Goal: Find specific page/section: Find specific page/section

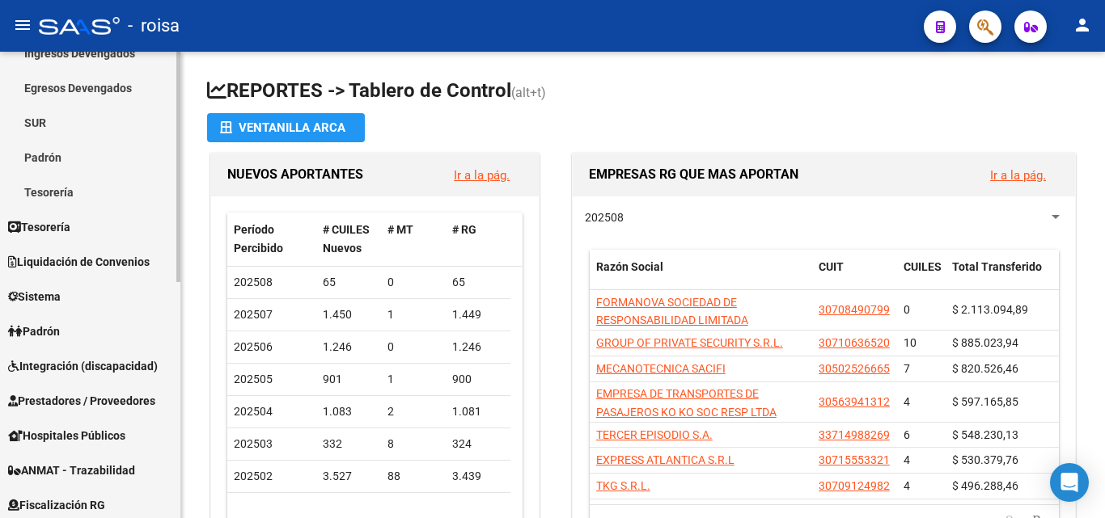
scroll to position [243, 0]
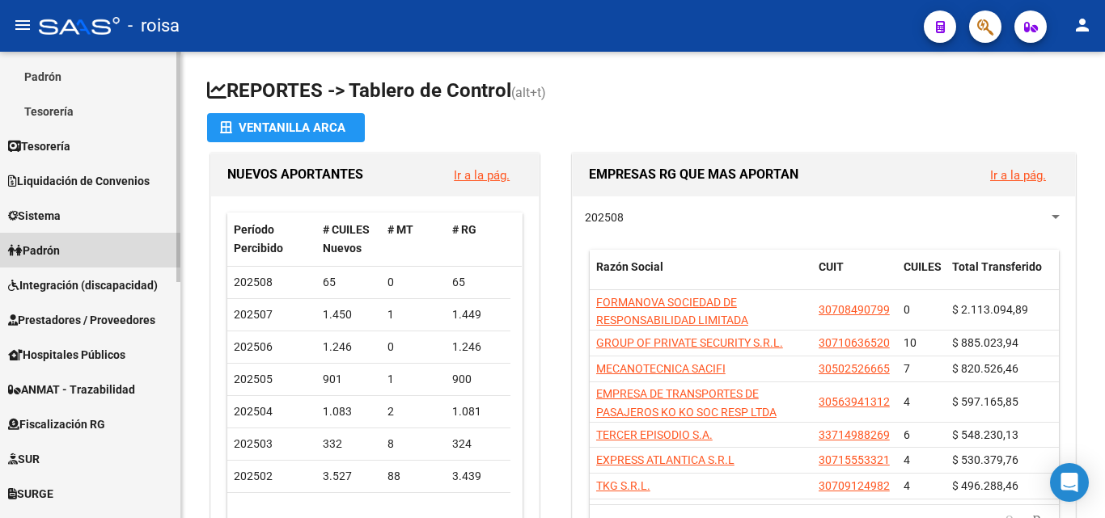
click at [82, 254] on link "Padrón" at bounding box center [90, 250] width 180 height 35
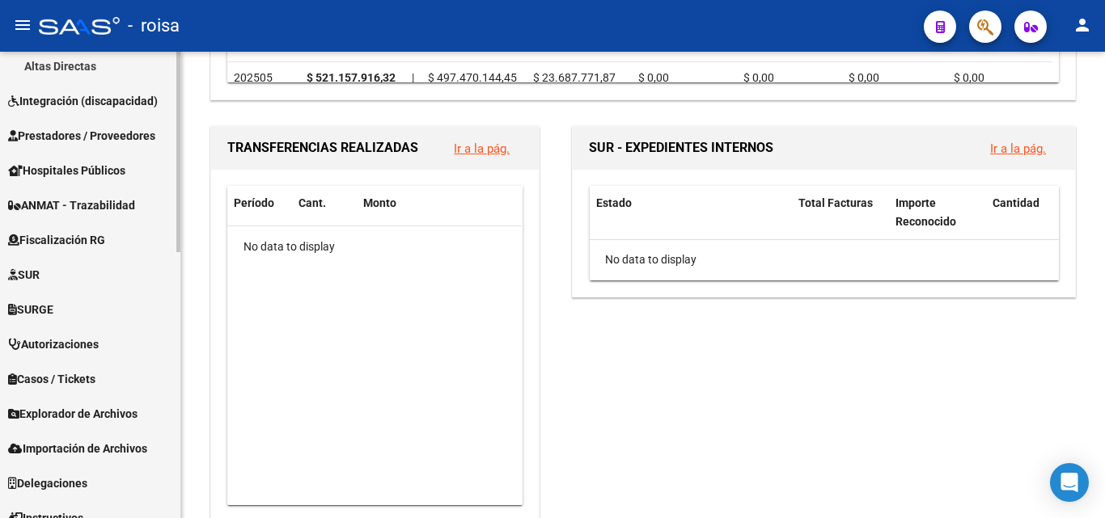
scroll to position [618, 0]
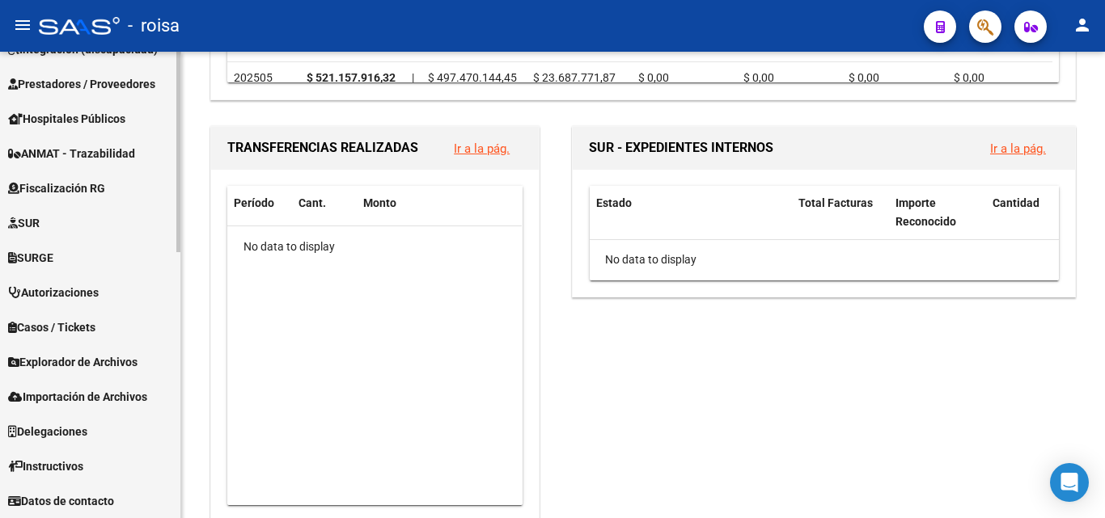
click at [120, 368] on span "Explorador de Archivos" at bounding box center [72, 362] width 129 height 18
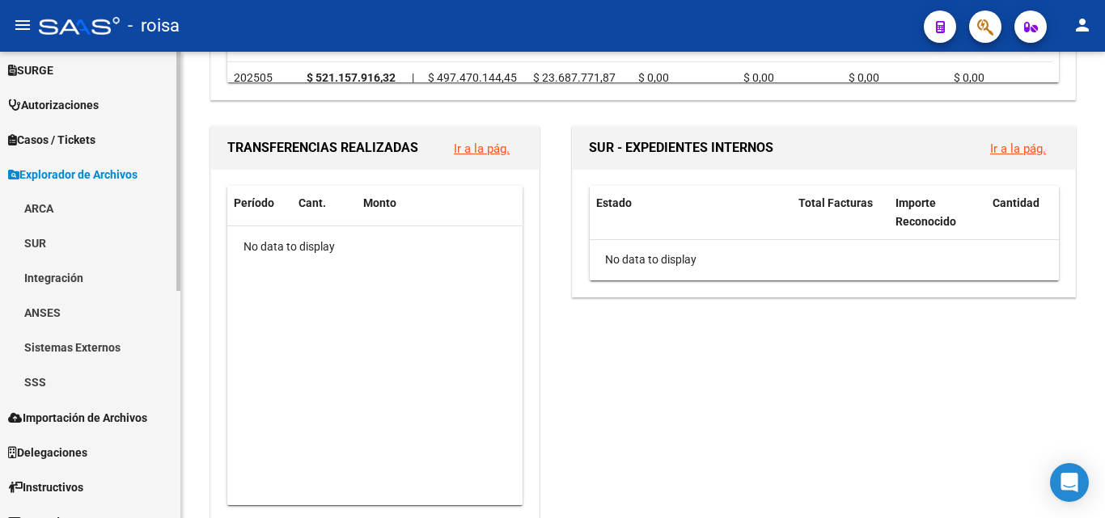
scroll to position [444, 0]
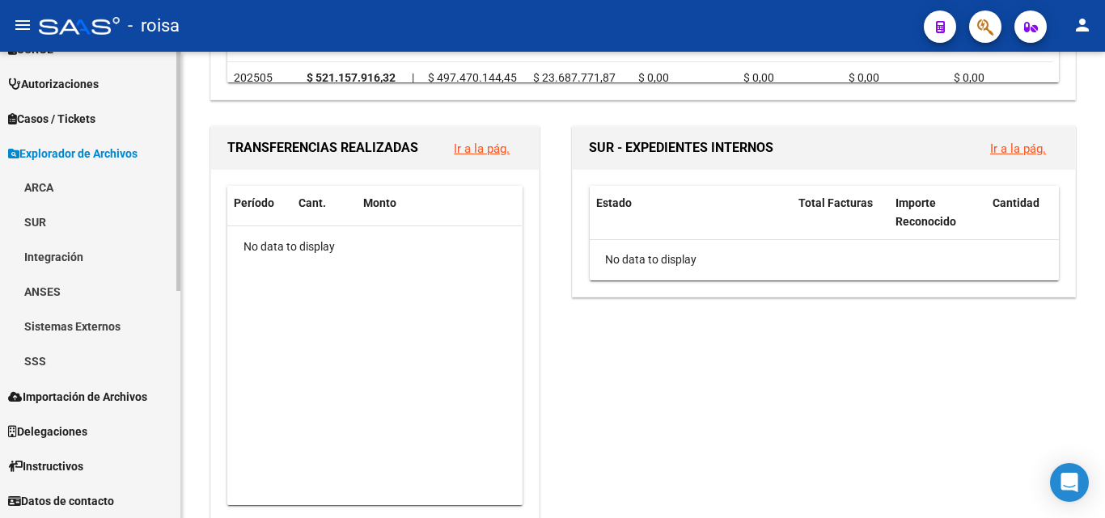
click at [94, 362] on link "SSS" at bounding box center [90, 362] width 180 height 35
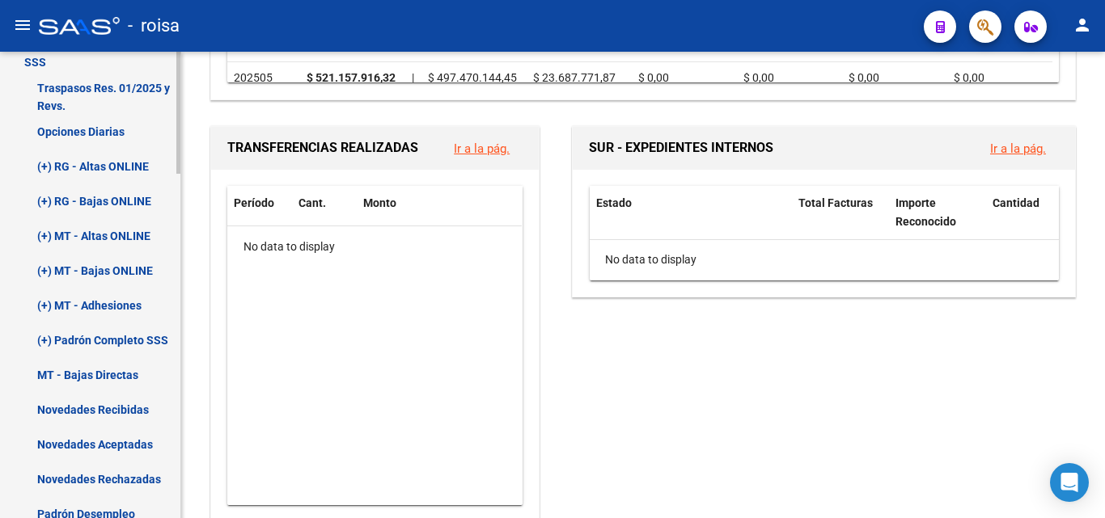
scroll to position [767, 0]
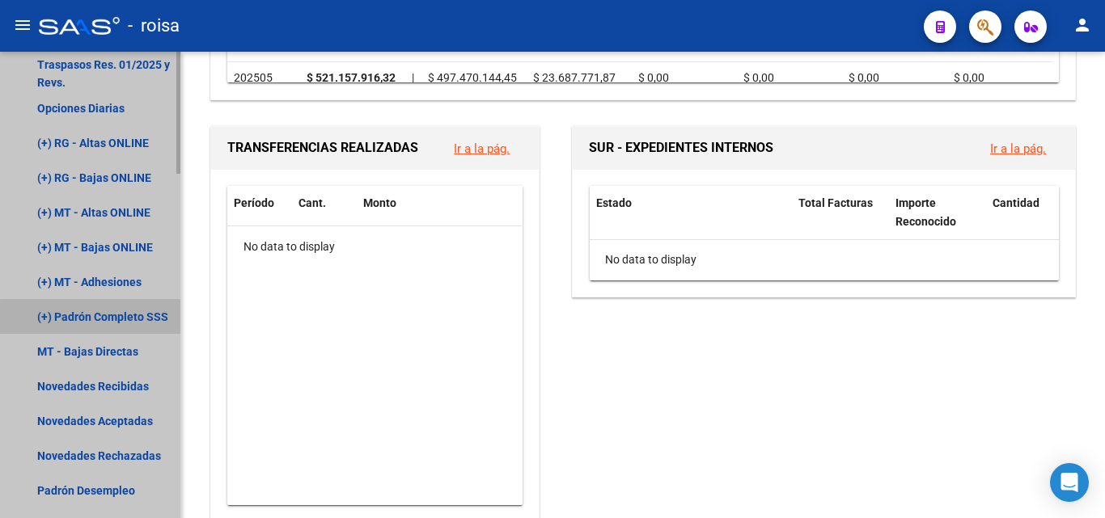
click at [148, 322] on link "(+) Padrón Completo SSS" at bounding box center [90, 316] width 180 height 35
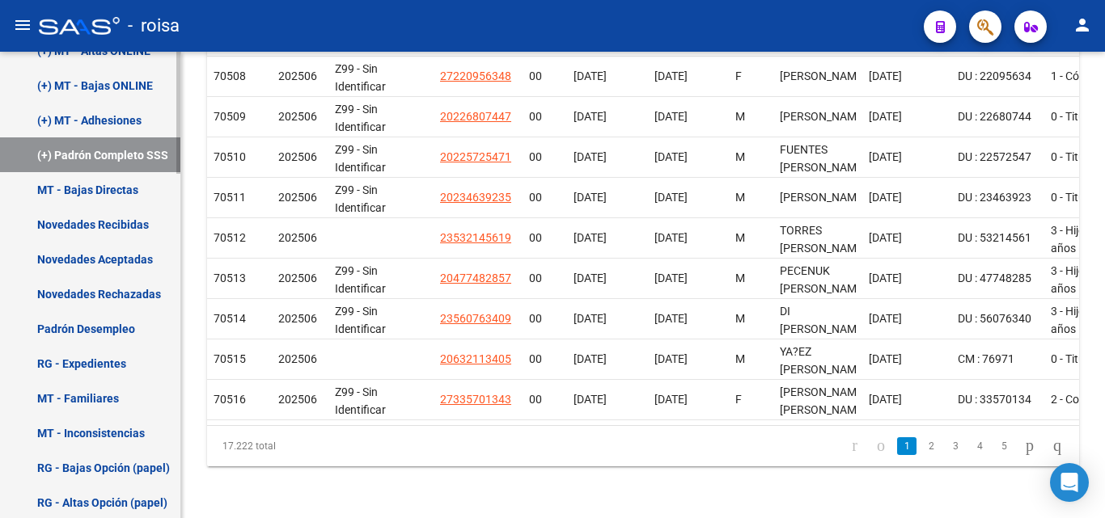
scroll to position [1010, 0]
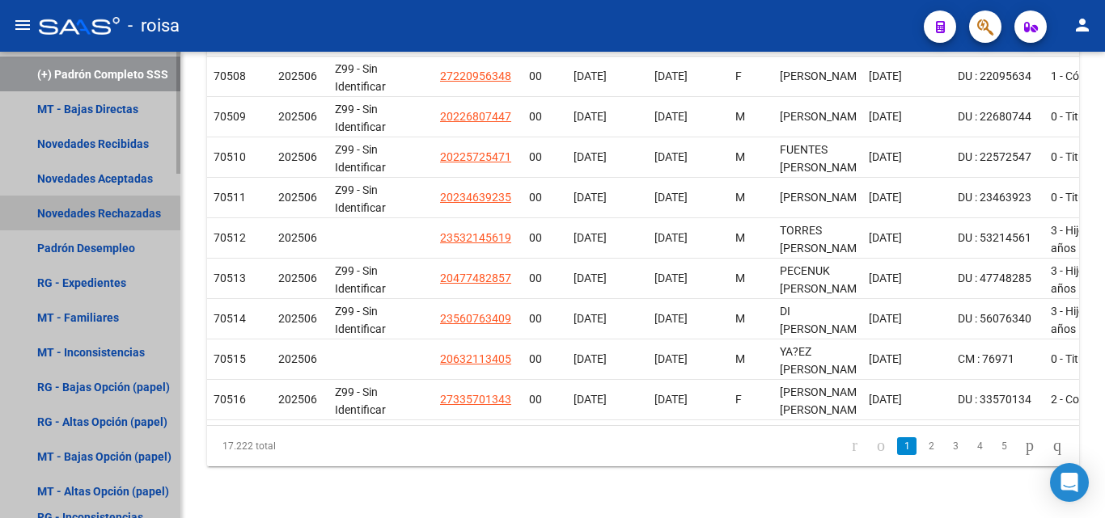
click at [85, 218] on link "Novedades Rechazadas" at bounding box center [90, 213] width 180 height 35
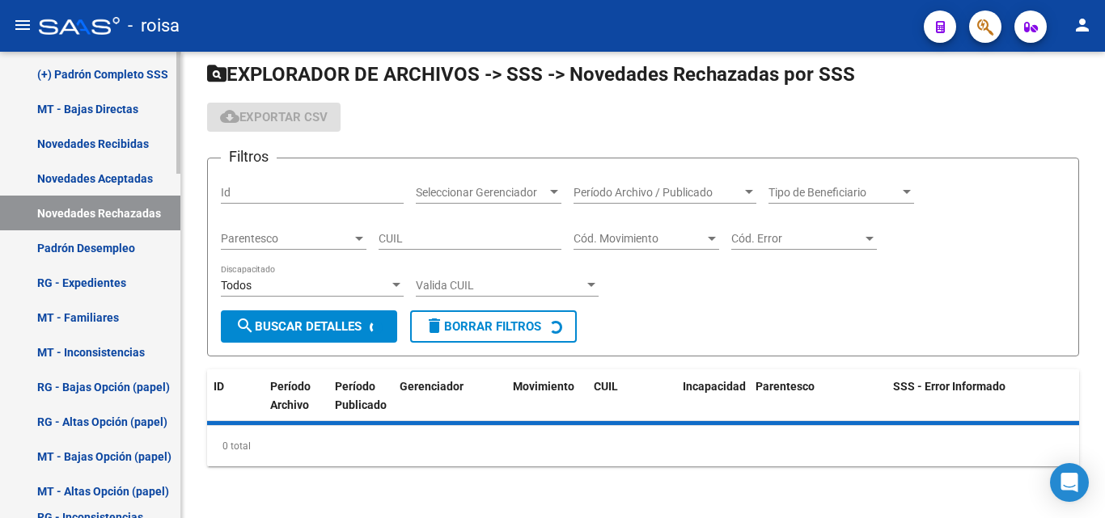
click at [111, 185] on link "Novedades Aceptadas" at bounding box center [90, 178] width 180 height 35
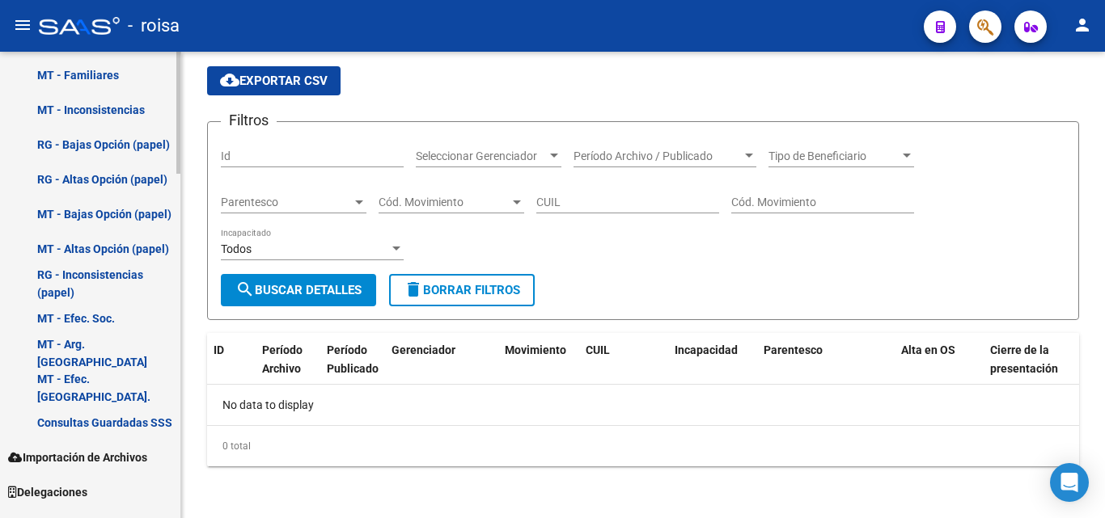
scroll to position [1313, 0]
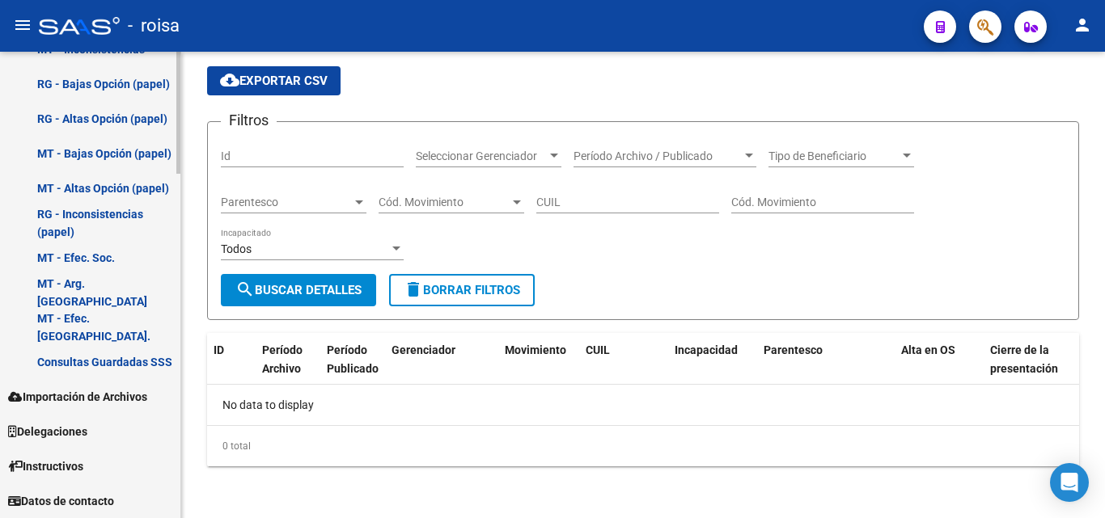
click at [120, 410] on link "Importación de Archivos" at bounding box center [90, 396] width 180 height 35
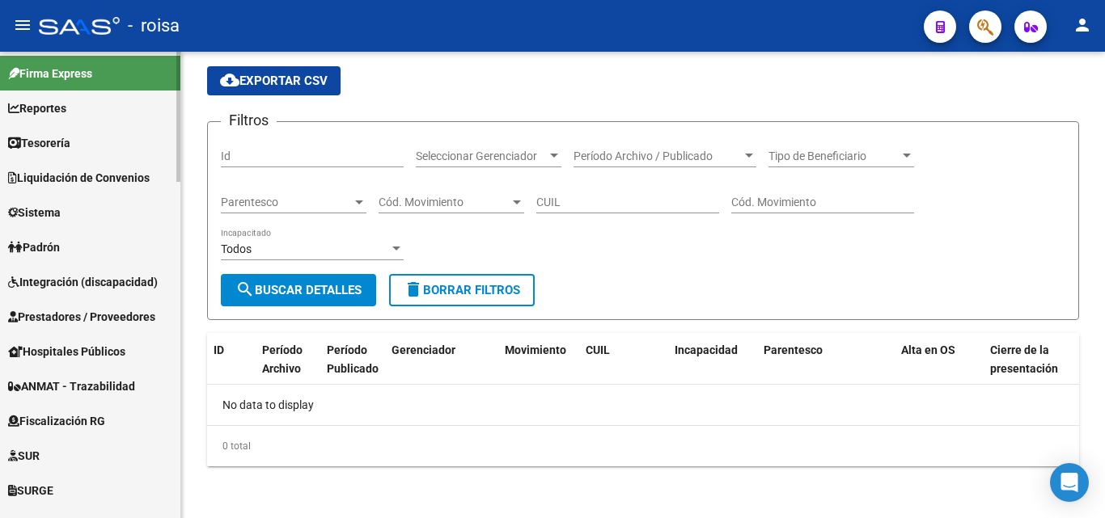
scroll to position [0, 0]
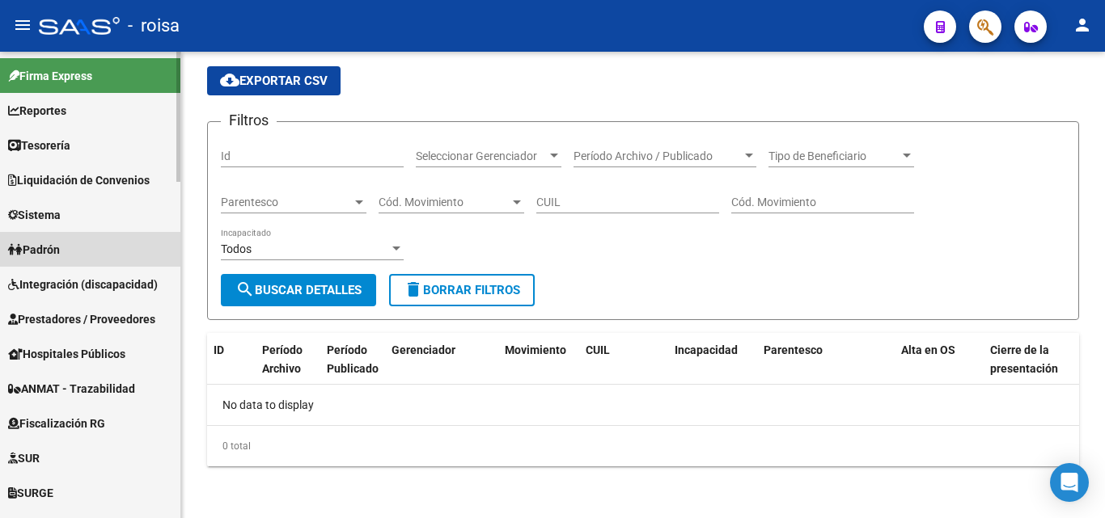
click at [93, 243] on link "Padrón" at bounding box center [90, 249] width 180 height 35
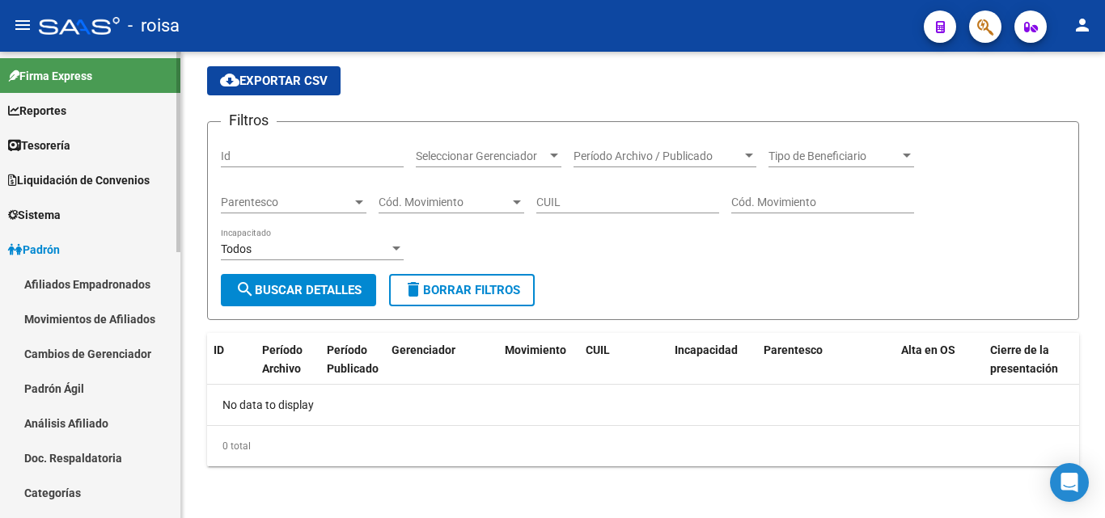
click at [109, 285] on link "Afiliados Empadronados" at bounding box center [90, 284] width 180 height 35
